Goal: Task Accomplishment & Management: Manage account settings

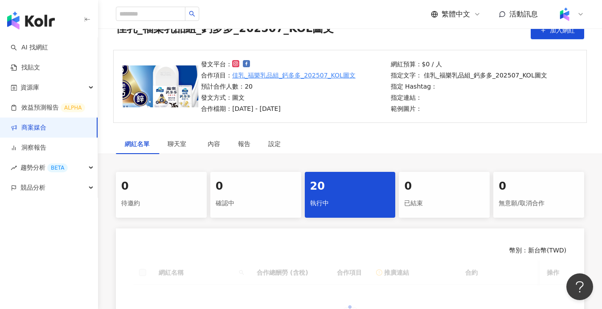
scroll to position [153, 0]
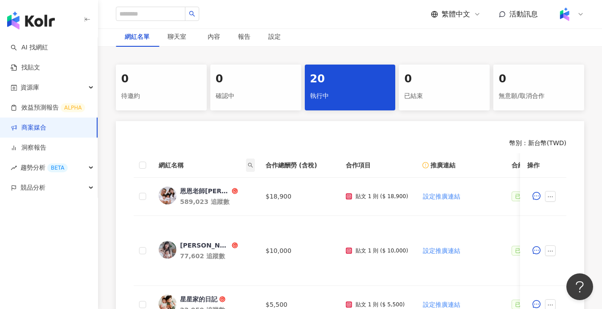
click at [248, 166] on icon "search" at bounding box center [250, 165] width 5 height 5
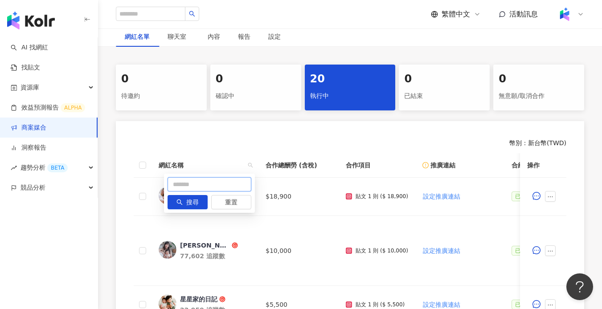
click at [213, 183] on input "text" at bounding box center [210, 184] width 84 height 14
paste input "********"
type input "********"
click at [196, 200] on span "搜尋" at bounding box center [192, 203] width 12 height 14
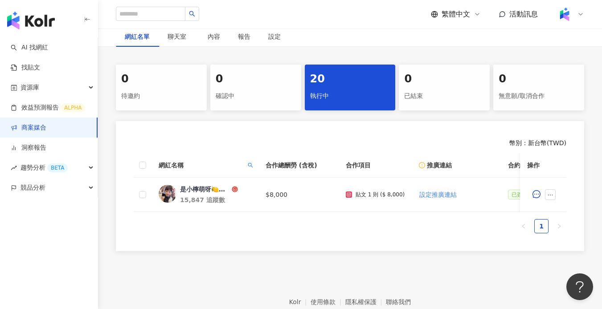
drag, startPoint x: 331, startPoint y: 218, endPoint x: 399, endPoint y: 218, distance: 67.8
click at [399, 212] on div "網紅名稱 合作總酬勞 (含稅) 合作項目 推廣連結 合約 勞報單 其他附件 上線連結 領款人身份 備註 付款狀態 操作 是小檸萌呀🍋！育兒樂/親子/穿搭⋯ 1…" at bounding box center [350, 182] width 433 height 59
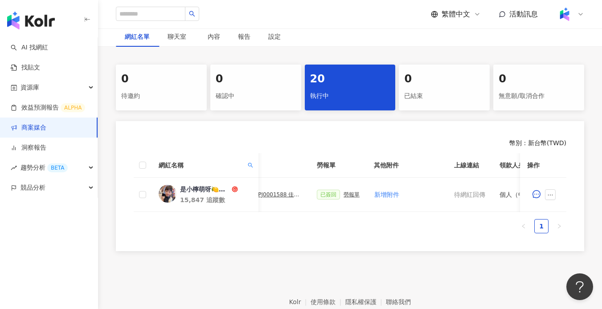
scroll to position [0, 276]
click at [276, 193] on div "PJ0001588 佳乳_福樂乳品組_鈣多多_202507_活動確認單" at bounding box center [281, 195] width 45 height 6
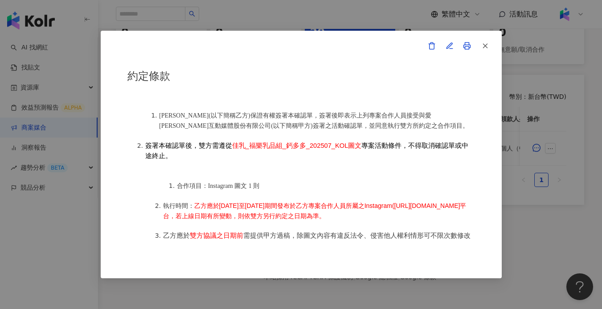
scroll to position [97, 0]
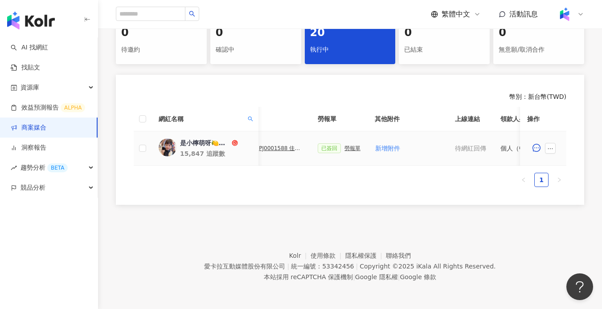
click at [353, 145] on div "勞報單" at bounding box center [353, 148] width 16 height 6
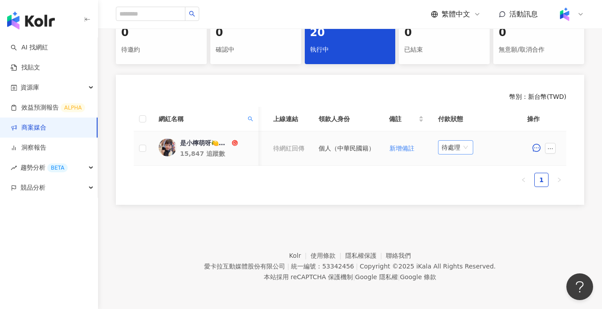
click at [462, 145] on span "待處理" at bounding box center [456, 147] width 28 height 13
click at [461, 176] on div "處理中" at bounding box center [457, 181] width 25 height 10
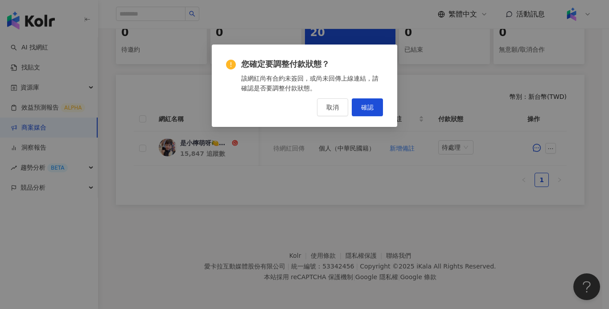
click at [370, 110] on span "確認" at bounding box center [367, 107] width 12 height 7
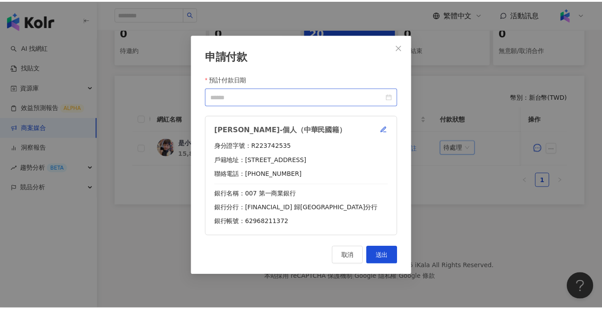
scroll to position [0, 452]
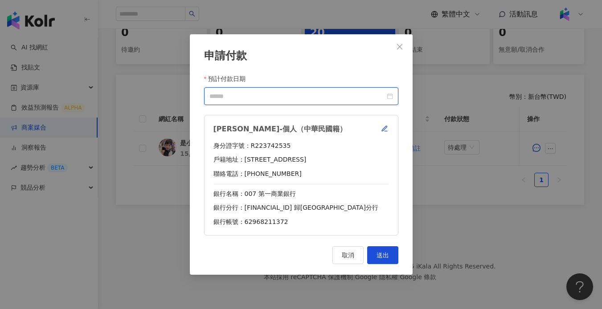
click at [329, 99] on input "預計付款日期" at bounding box center [298, 96] width 176 height 10
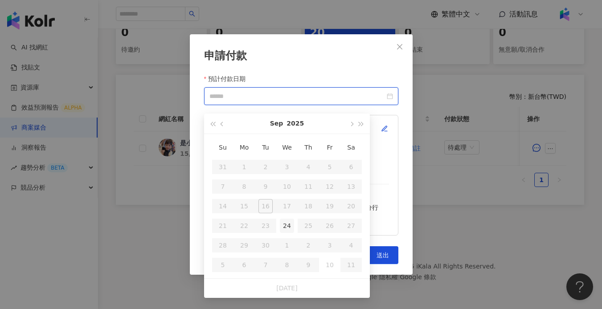
type input "**********"
click at [291, 220] on div "24" at bounding box center [287, 226] width 14 height 14
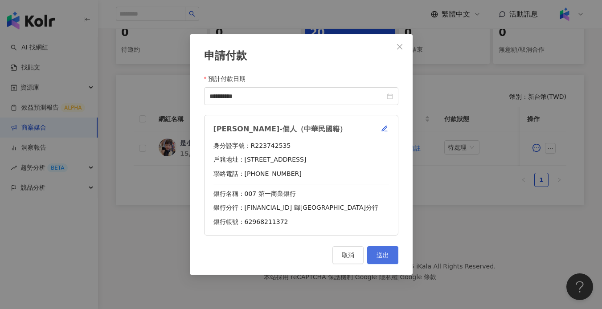
click at [392, 255] on button "送出" at bounding box center [382, 256] width 31 height 18
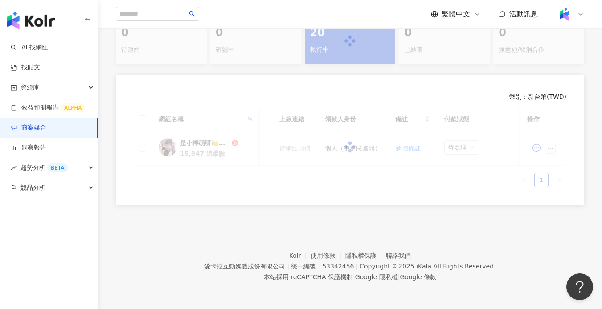
scroll to position [206, 0]
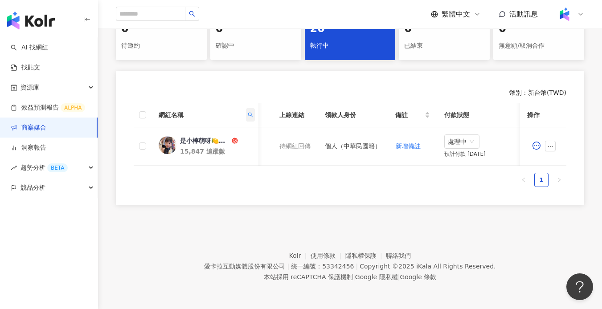
click at [249, 112] on icon "search" at bounding box center [250, 114] width 5 height 5
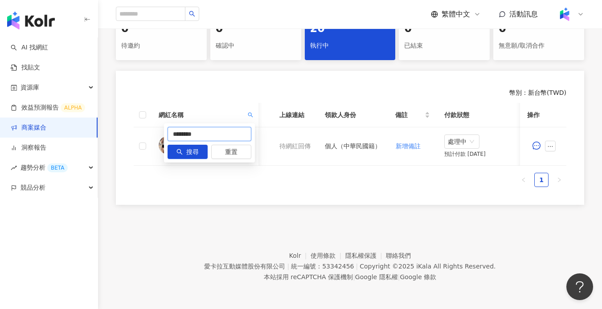
click at [222, 135] on input "********" at bounding box center [210, 134] width 84 height 14
paste input "*****"
click at [184, 149] on button "搜尋" at bounding box center [188, 152] width 40 height 14
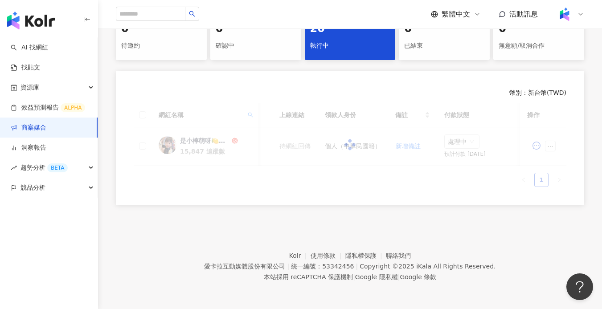
scroll to position [0, 337]
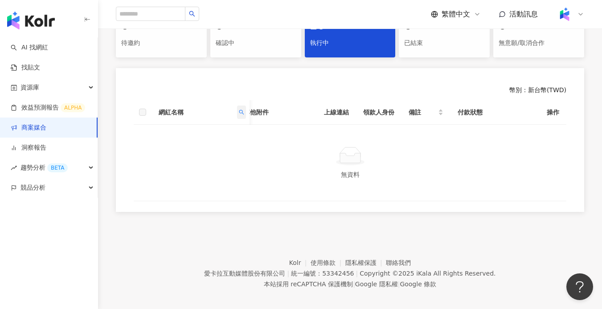
click at [243, 112] on icon "search" at bounding box center [241, 112] width 5 height 5
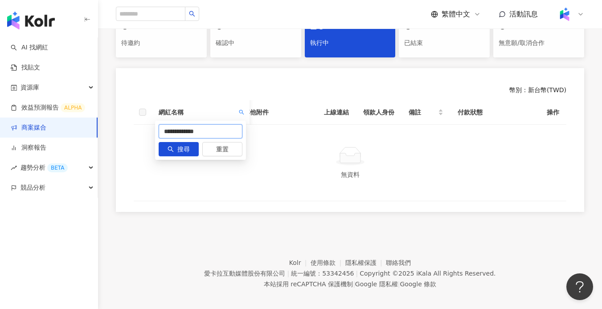
drag, startPoint x: 238, startPoint y: 132, endPoint x: 371, endPoint y: 128, distance: 133.8
type input "****"
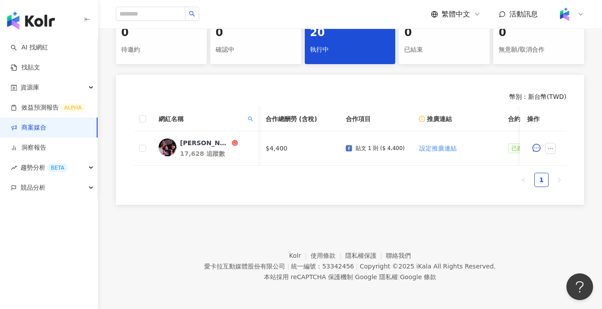
scroll to position [0, 458]
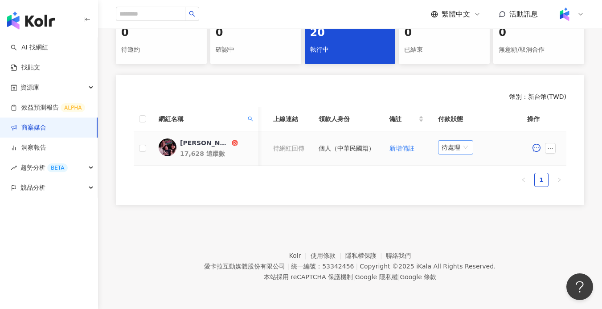
click at [459, 141] on span "待處理" at bounding box center [456, 147] width 28 height 13
click at [457, 176] on div "處理中" at bounding box center [457, 181] width 25 height 10
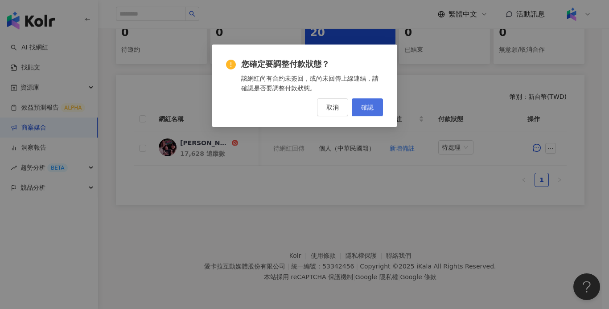
click at [363, 104] on span "確認" at bounding box center [367, 107] width 12 height 7
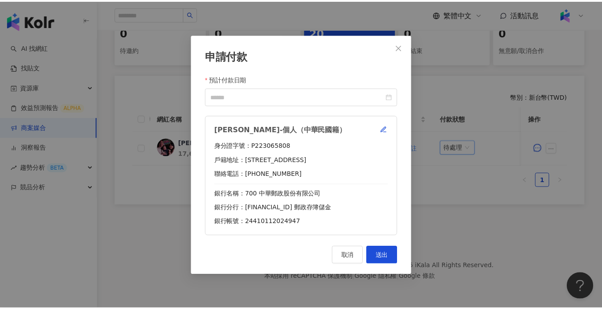
scroll to position [0, 452]
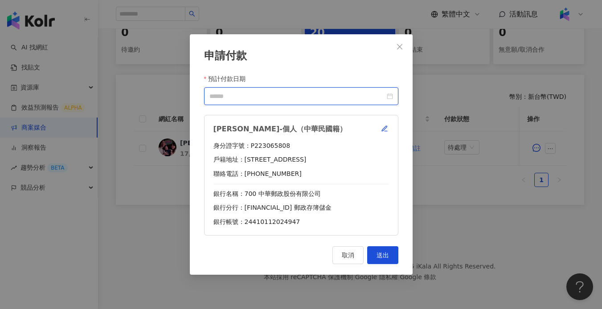
click at [298, 98] on input "預計付款日期" at bounding box center [298, 96] width 176 height 10
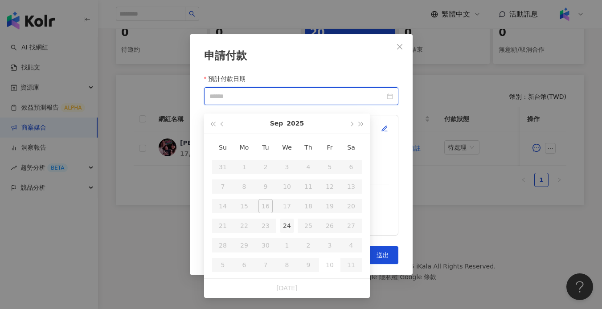
type input "**********"
click at [283, 222] on div "24" at bounding box center [287, 226] width 14 height 14
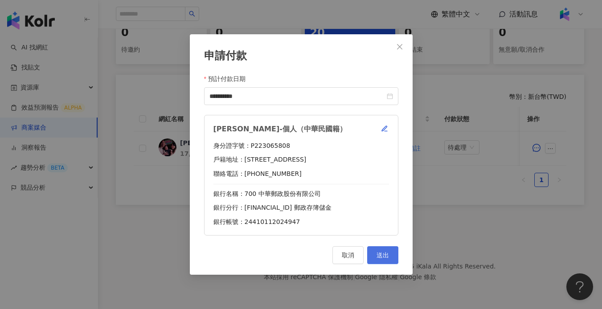
click at [391, 255] on button "送出" at bounding box center [382, 256] width 31 height 18
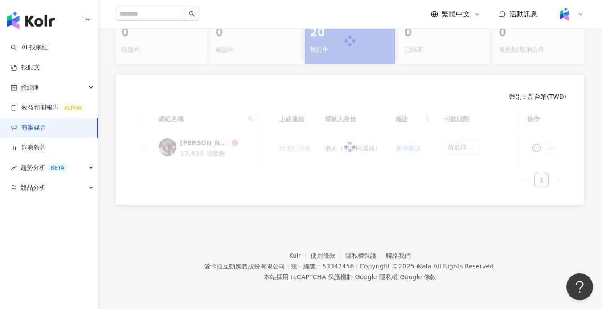
scroll to position [206, 0]
